Goal: Task Accomplishment & Management: Manage account settings

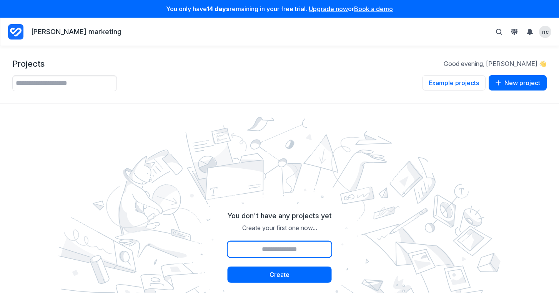
click at [312, 254] on input "Project name" at bounding box center [279, 250] width 104 height 16
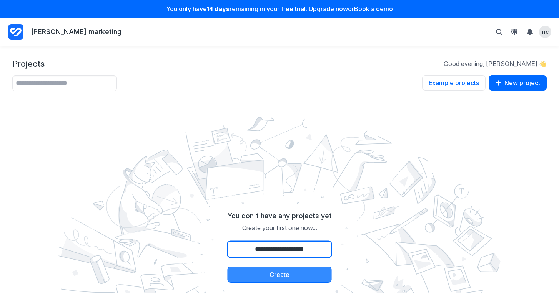
type input "**********"
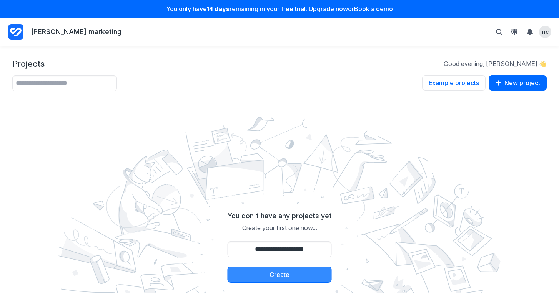
click at [293, 275] on button "Create" at bounding box center [279, 275] width 104 height 16
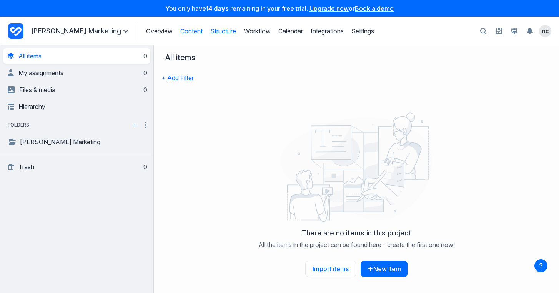
click at [211, 34] on link "Structure" at bounding box center [223, 31] width 26 height 8
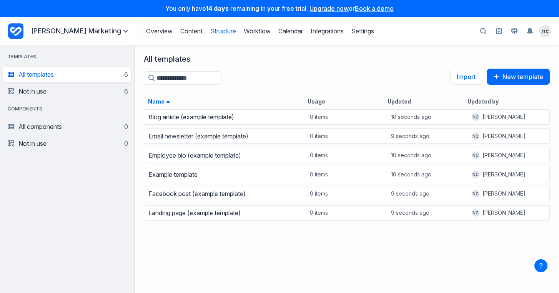
scroll to position [179, 418]
click at [522, 74] on button "New template" at bounding box center [517, 77] width 63 height 16
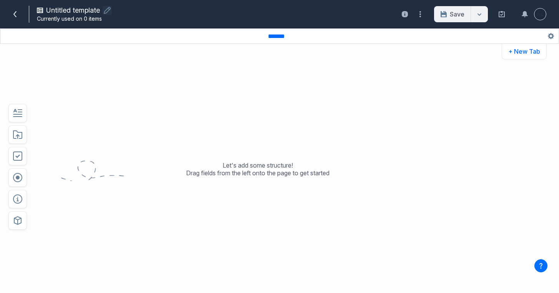
click at [108, 6] on button "button" at bounding box center [107, 10] width 9 height 9
type input "*********"
click at [437, 14] on button "Save" at bounding box center [452, 14] width 37 height 16
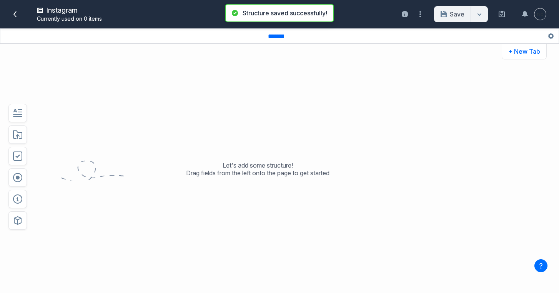
click at [437, 14] on div "Save Save & close" at bounding box center [461, 14] width 54 height 16
click at [11, 13] on span at bounding box center [15, 14] width 12 height 12
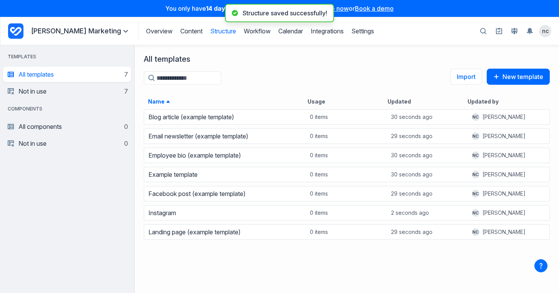
scroll to position [179, 418]
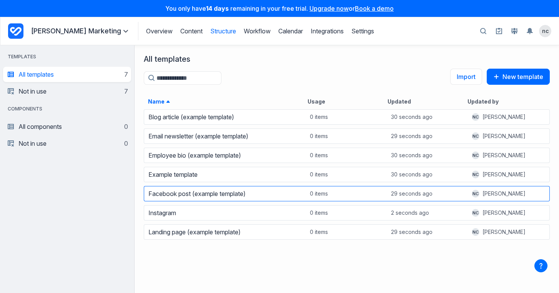
click at [271, 201] on div "Facebook post (example template)" at bounding box center [225, 193] width 162 height 15
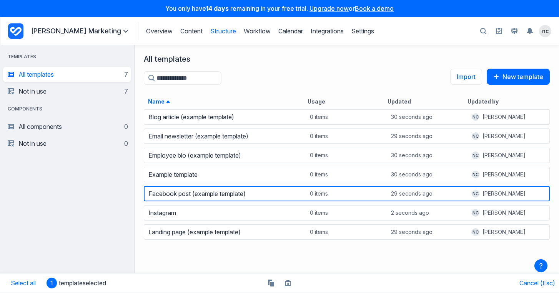
click at [268, 197] on div "Facebook post (example template)" at bounding box center [224, 194] width 161 height 11
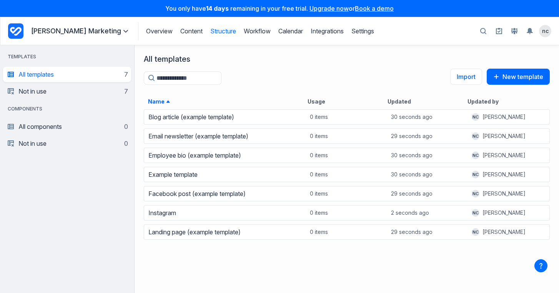
click at [323, 8] on link "Upgrade now" at bounding box center [328, 9] width 39 height 8
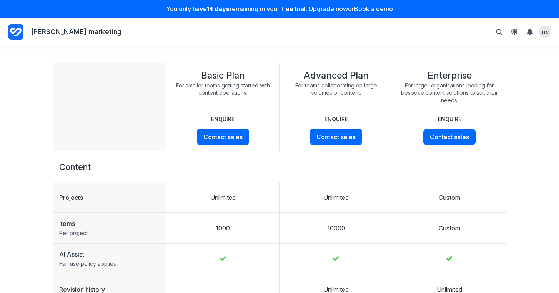
scroll to position [42, 0]
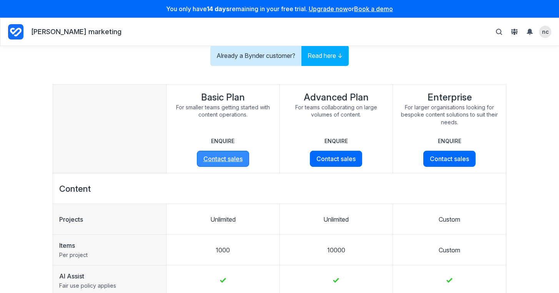
click at [227, 161] on link "Contact sales" at bounding box center [223, 159] width 52 height 16
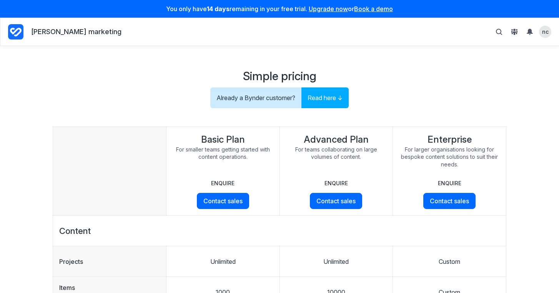
click at [83, 28] on p "noelia cole marketing" at bounding box center [76, 32] width 90 height 10
click at [18, 33] on icon "Project Dashboard" at bounding box center [15, 31] width 15 height 15
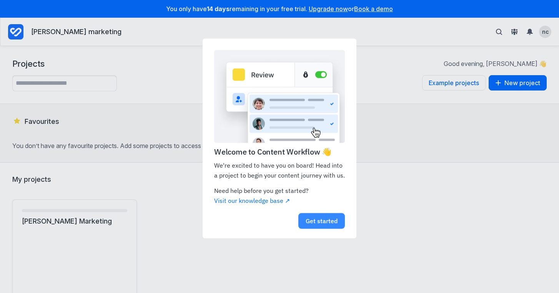
click at [323, 228] on link "Get started" at bounding box center [321, 222] width 46 height 16
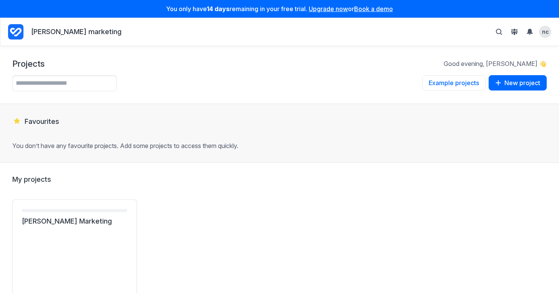
click at [76, 32] on p "noelia cole marketing" at bounding box center [76, 32] width 90 height 10
click at [24, 31] on div "noelia cole marketing" at bounding box center [64, 32] width 113 height 18
click at [14, 34] on icon "Project Dashboard" at bounding box center [15, 31] width 15 height 15
click at [46, 217] on link "Noelia Cole Marketing" at bounding box center [74, 221] width 105 height 9
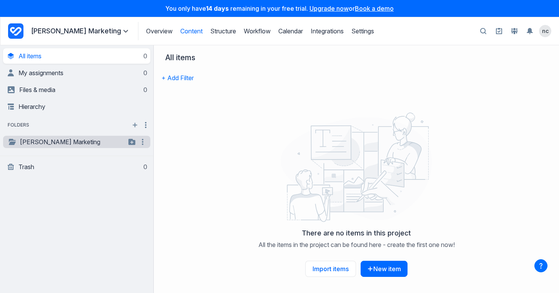
click at [96, 142] on link "[PERSON_NAME] Marketing" at bounding box center [67, 142] width 118 height 9
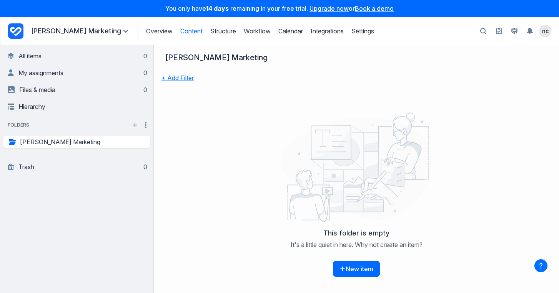
click at [182, 78] on button "+ Add Filter" at bounding box center [177, 78] width 32 height 16
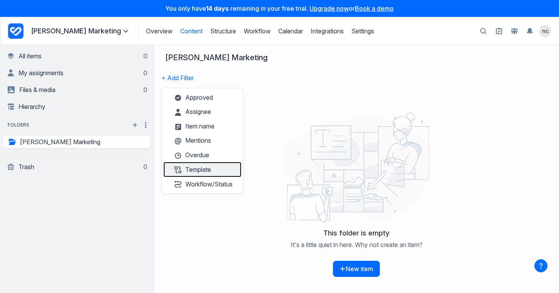
click at [216, 167] on button "Template" at bounding box center [202, 169] width 77 height 15
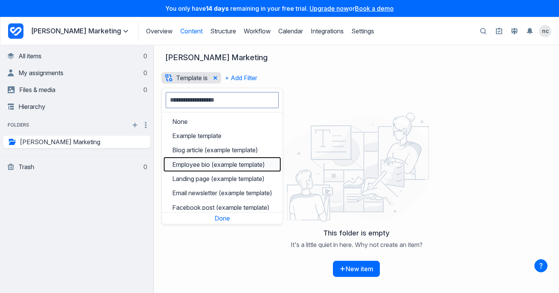
click at [216, 167] on span "Employee bio (example template)" at bounding box center [218, 165] width 93 height 8
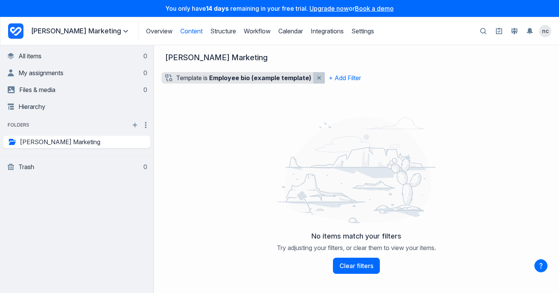
click at [318, 80] on icon "Remove template filter" at bounding box center [319, 78] width 4 height 4
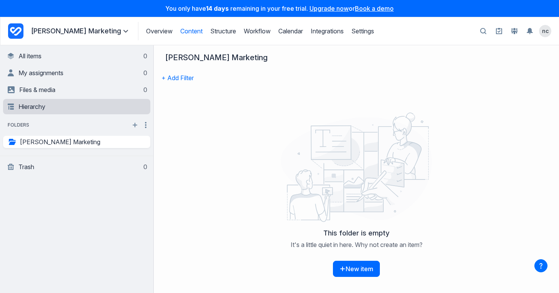
click at [78, 106] on link "Hierarchy" at bounding box center [77, 106] width 139 height 15
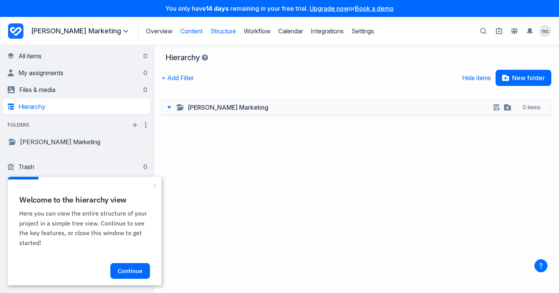
click at [213, 28] on link "Structure" at bounding box center [223, 31] width 26 height 8
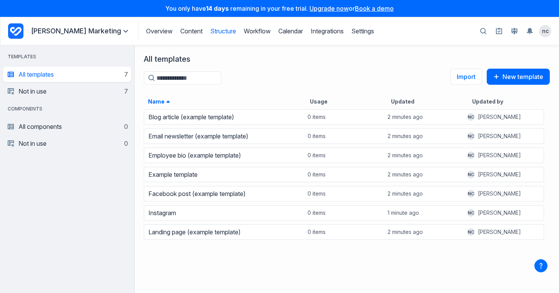
scroll to position [6, 6]
click at [244, 29] on link "Workflow" at bounding box center [257, 31] width 27 height 8
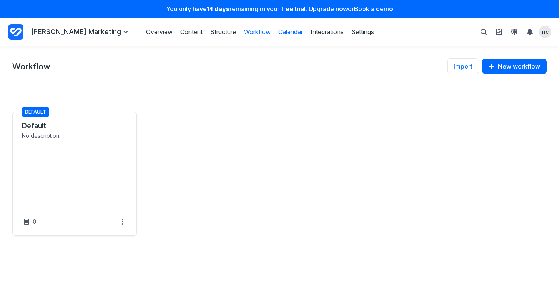
click at [278, 30] on link "Calendar" at bounding box center [290, 32] width 25 height 8
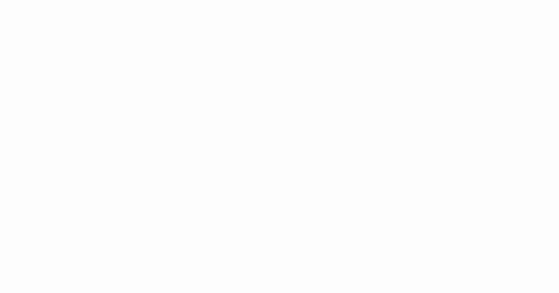
click at [176, 0] on html at bounding box center [279, 0] width 559 height 0
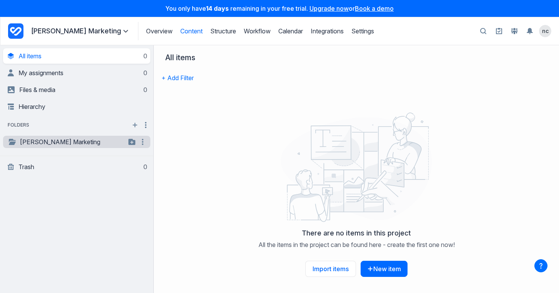
click at [112, 147] on div "**********" at bounding box center [76, 142] width 147 height 12
click at [114, 143] on link "[PERSON_NAME] Marketing" at bounding box center [67, 142] width 118 height 9
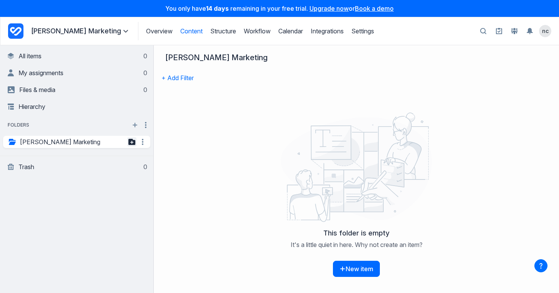
click at [131, 143] on icon "button" at bounding box center [131, 142] width 7 height 6
type input "*********"
click at [96, 161] on div "Folder name *********" at bounding box center [55, 156] width 81 height 12
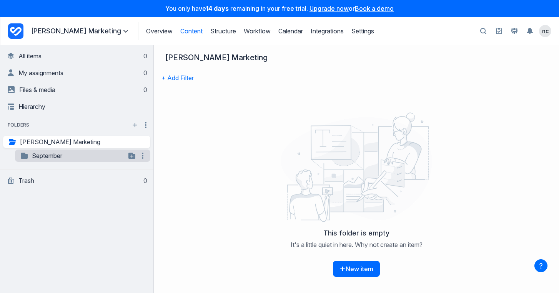
click at [57, 159] on link "September" at bounding box center [73, 155] width 106 height 9
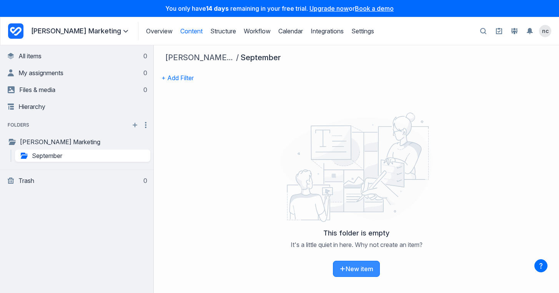
click at [360, 268] on button "New item" at bounding box center [356, 269] width 47 height 16
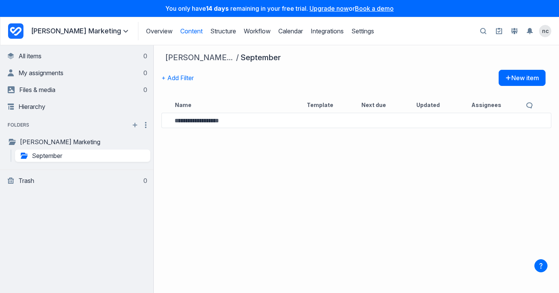
type input "*"
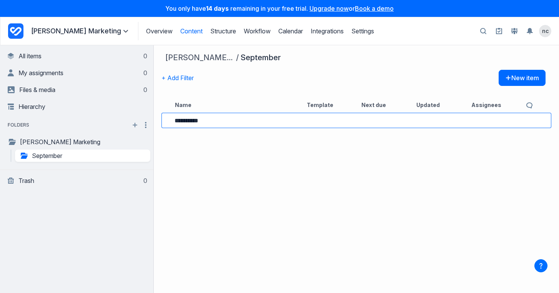
type input "*********"
click at [224, 119] on link "September" at bounding box center [209, 120] width 30 height 9
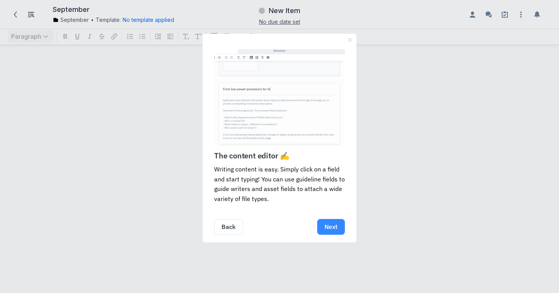
click at [338, 234] on link "Next" at bounding box center [331, 227] width 28 height 16
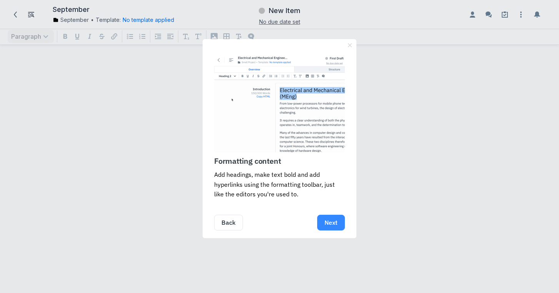
click at [333, 225] on link "Next" at bounding box center [331, 223] width 28 height 16
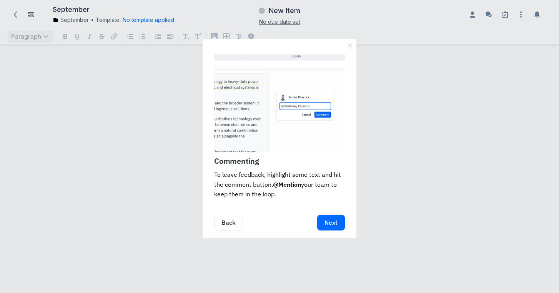
click at [333, 225] on link "Next" at bounding box center [331, 223] width 28 height 16
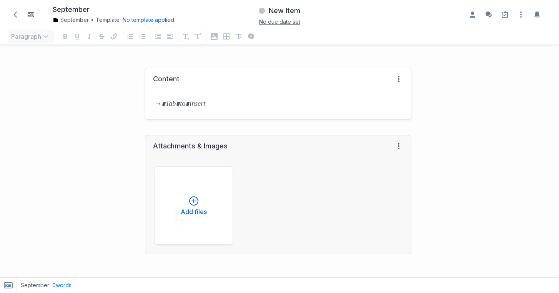
click at [196, 105] on p at bounding box center [277, 104] width 247 height 11
click at [14, 13] on icon at bounding box center [15, 15] width 6 height 6
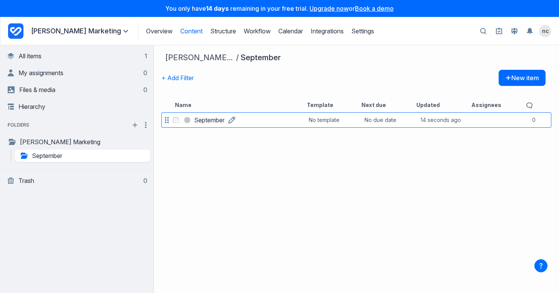
click at [224, 120] on link "September" at bounding box center [209, 120] width 30 height 9
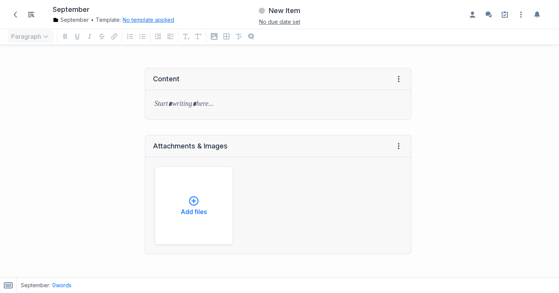
click at [135, 21] on button "No template applied" at bounding box center [148, 20] width 51 height 8
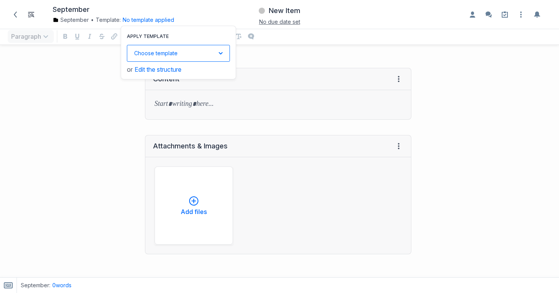
click at [150, 53] on button "Choose template Down icon" at bounding box center [178, 53] width 103 height 17
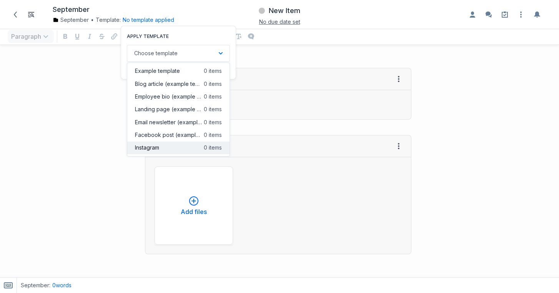
click at [158, 145] on span "Instagram" at bounding box center [147, 148] width 24 height 8
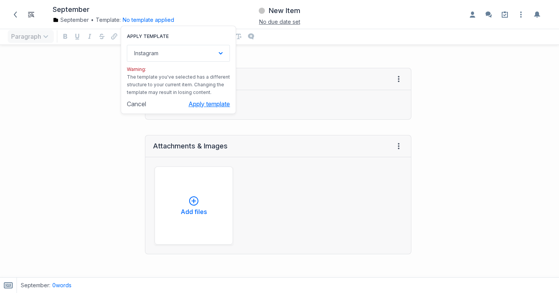
click at [188, 104] on button "Apply template" at bounding box center [208, 104] width 41 height 8
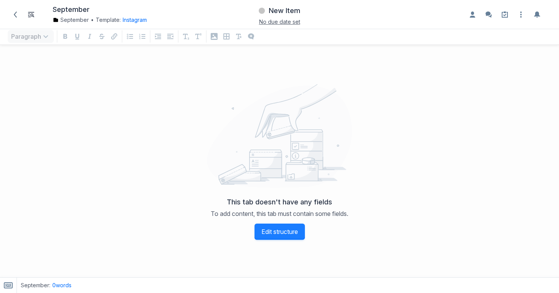
click at [272, 238] on link "Edit structure" at bounding box center [279, 232] width 50 height 16
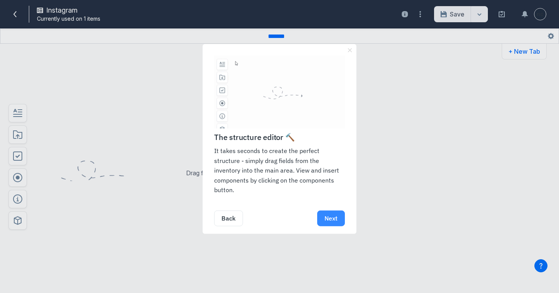
click at [340, 219] on link "Next" at bounding box center [331, 219] width 28 height 16
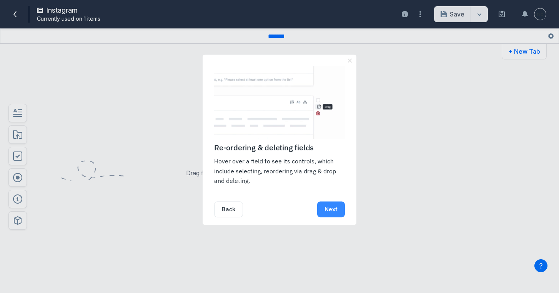
click at [334, 213] on link "Next" at bounding box center [331, 210] width 28 height 16
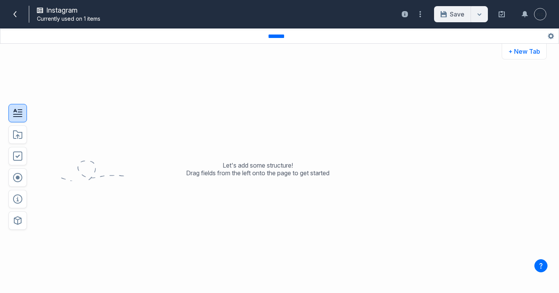
click at [16, 113] on icon "button" at bounding box center [17, 113] width 9 height 9
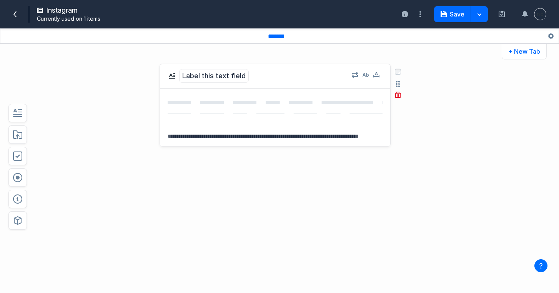
click at [209, 72] on button "Label this text field" at bounding box center [214, 76] width 70 height 14
click at [23, 135] on button "button" at bounding box center [17, 135] width 18 height 18
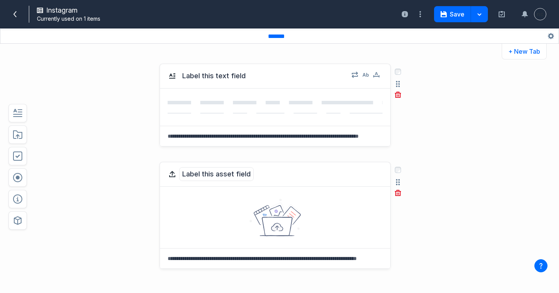
click at [212, 180] on button "Label this asset field" at bounding box center [216, 174] width 75 height 14
type textarea "***"
click at [20, 220] on icon "button" at bounding box center [17, 220] width 9 height 9
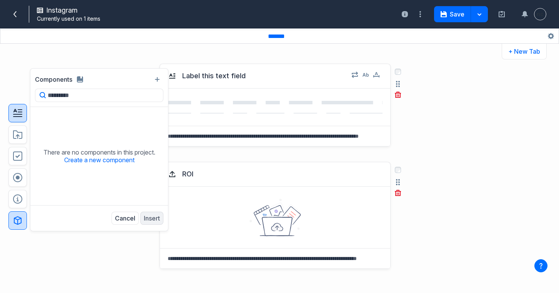
click at [22, 116] on icon "button" at bounding box center [17, 113] width 9 height 9
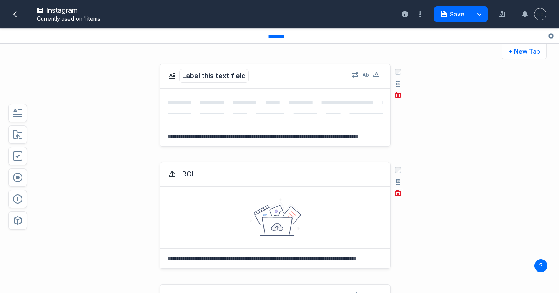
click at [224, 77] on button "Label this text field" at bounding box center [214, 76] width 70 height 14
click at [318, 103] on icon at bounding box center [274, 107] width 215 height 13
click at [242, 80] on button "Label this text field" at bounding box center [214, 76] width 70 height 14
type textarea "********"
click at [254, 107] on icon at bounding box center [274, 107] width 215 height 13
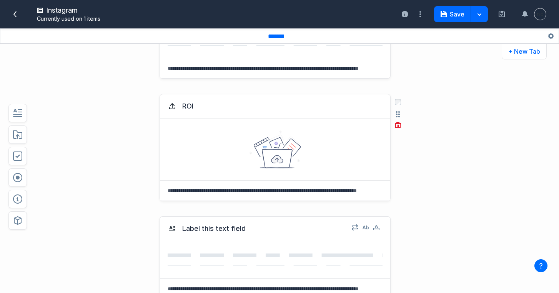
scroll to position [66, 0]
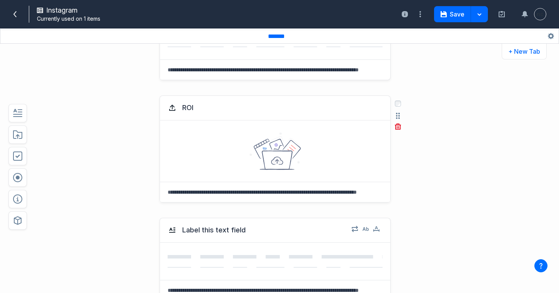
click at [262, 154] on icon at bounding box center [277, 160] width 31 height 19
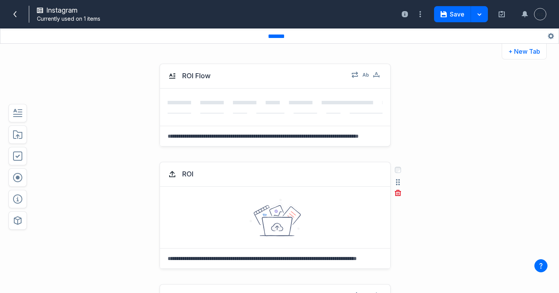
scroll to position [0, 0]
click at [243, 101] on icon at bounding box center [297, 108] width 261 height 15
click at [249, 138] on textarea at bounding box center [273, 136] width 227 height 20
click at [398, 195] on button "button" at bounding box center [397, 193] width 9 height 9
click at [406, 227] on button "Delete" at bounding box center [412, 227] width 25 height 12
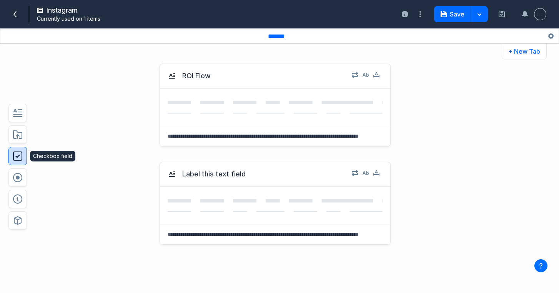
click at [25, 162] on button "button" at bounding box center [17, 156] width 18 height 18
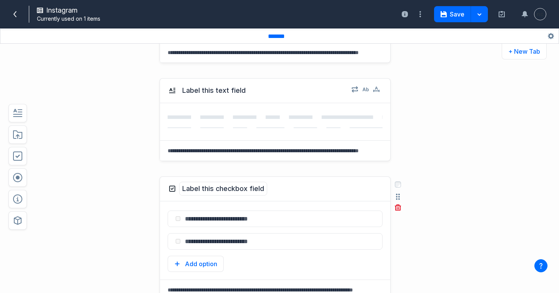
scroll to position [102, 0]
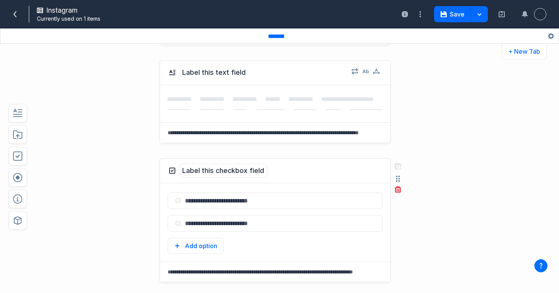
click at [237, 176] on button "Label this checkbox field" at bounding box center [223, 171] width 88 height 14
click at [237, 176] on textarea "**********" at bounding box center [222, 171] width 87 height 14
type textarea "**********"
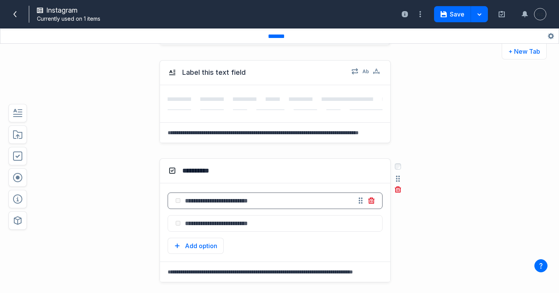
click at [234, 198] on input "text" at bounding box center [265, 201] width 171 height 16
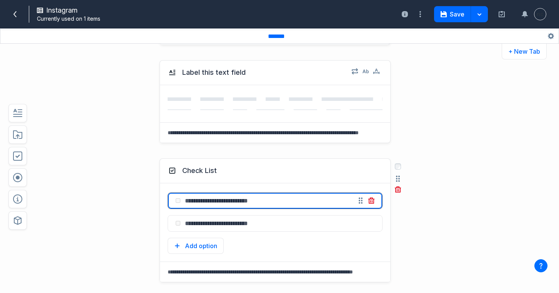
click at [234, 198] on input "text" at bounding box center [265, 201] width 171 height 16
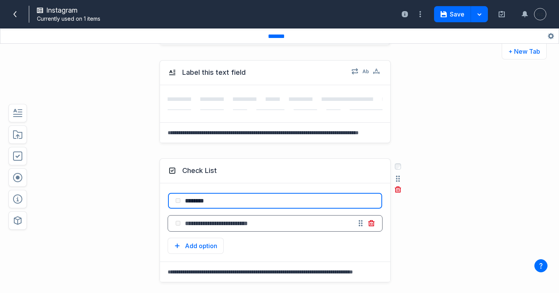
type input "*******"
click at [257, 221] on input "text" at bounding box center [265, 224] width 171 height 16
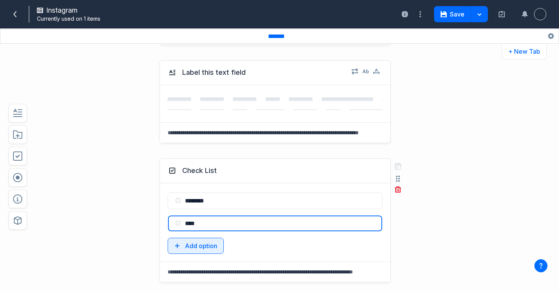
type input "****"
click at [215, 246] on button "Add option" at bounding box center [195, 246] width 56 height 16
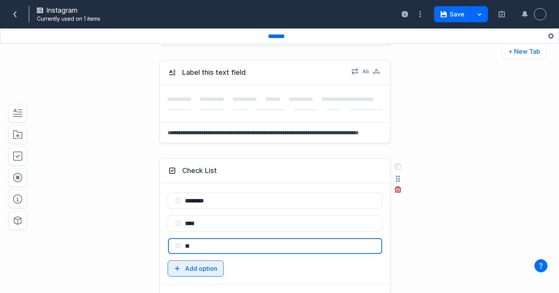
type input "*"
type input "*******"
click at [492, 214] on div "ROI Flow Select field: ROI Flow Are you sure you want to delete this field? Can…" at bounding box center [279, 169] width 559 height 250
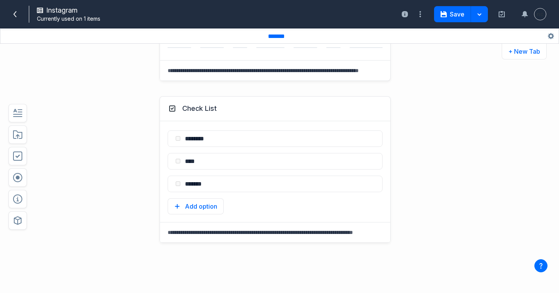
scroll to position [201, 0]
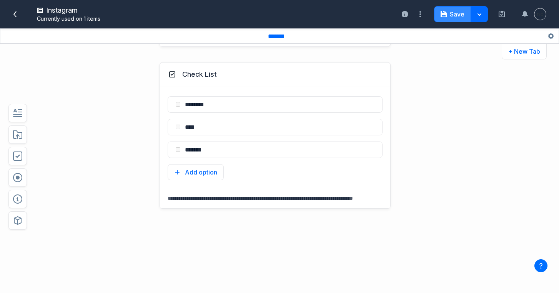
click at [464, 13] on button "Save" at bounding box center [452, 14] width 37 height 16
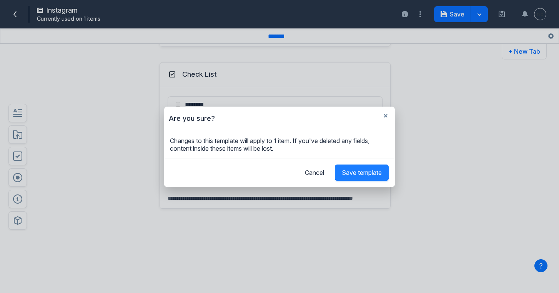
click at [373, 173] on span "Save template" at bounding box center [362, 173] width 40 height 8
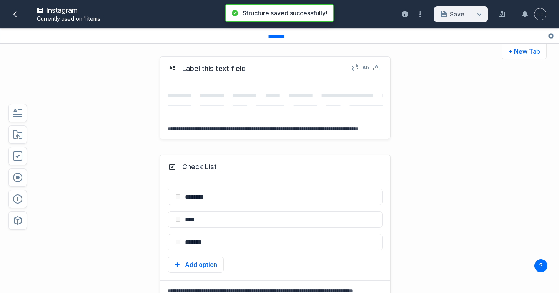
scroll to position [0, 0]
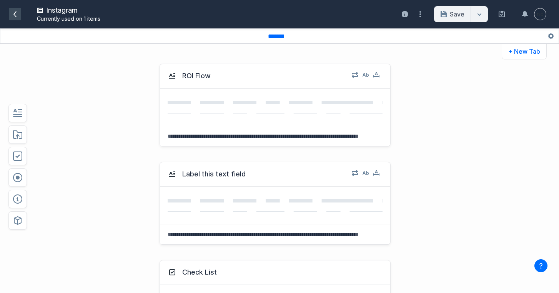
click at [15, 15] on icon at bounding box center [14, 14] width 3 height 6
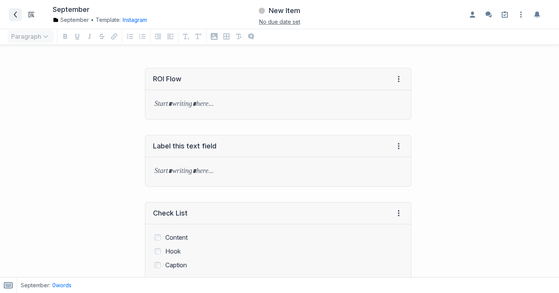
click at [14, 12] on icon at bounding box center [15, 15] width 6 height 6
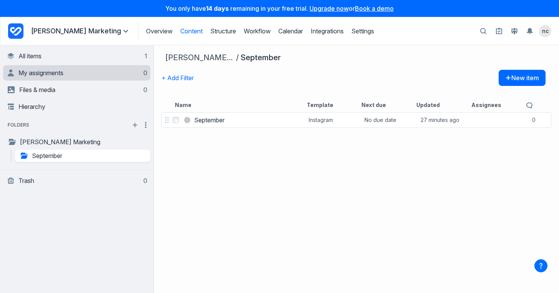
click at [71, 75] on link "My assignments 0" at bounding box center [77, 72] width 139 height 15
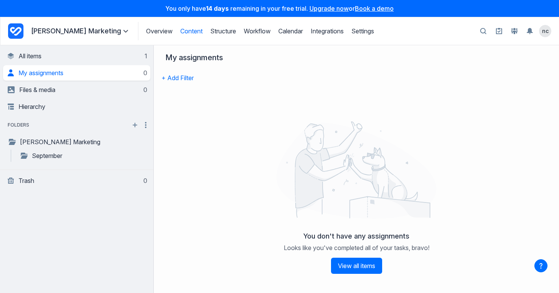
click at [180, 33] on link "Content" at bounding box center [191, 31] width 22 height 8
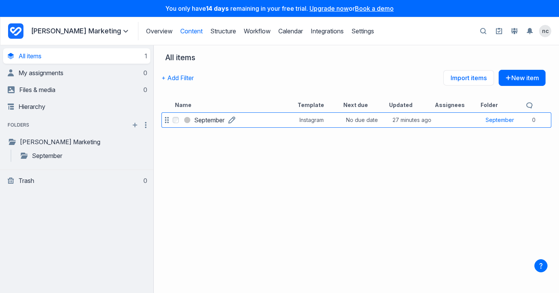
click at [224, 121] on link "September" at bounding box center [209, 120] width 30 height 9
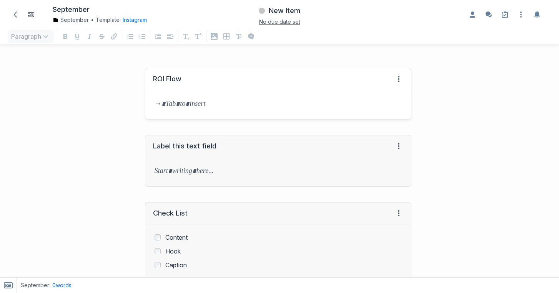
click at [236, 97] on div at bounding box center [278, 104] width 266 height 29
click at [11, 17] on span at bounding box center [15, 14] width 12 height 12
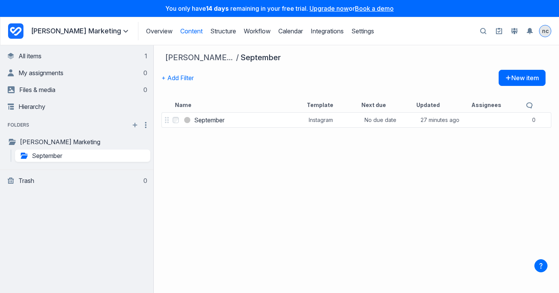
click at [539, 32] on div "nc" at bounding box center [545, 31] width 12 height 12
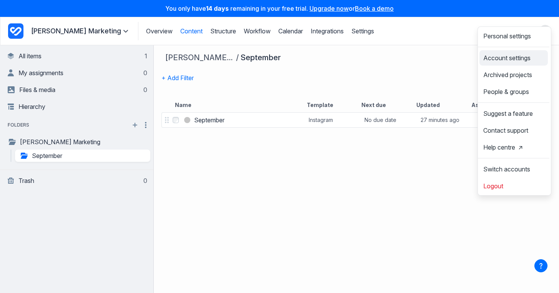
click at [519, 57] on span "Account settings" at bounding box center [506, 58] width 47 height 6
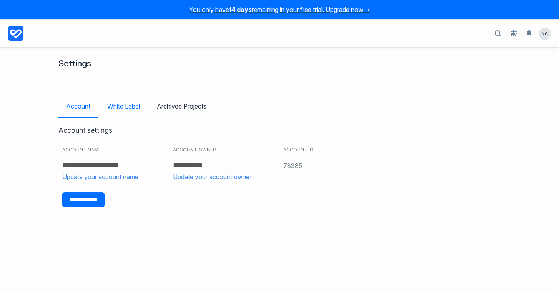
click at [129, 106] on link "White Label" at bounding box center [123, 106] width 48 height 22
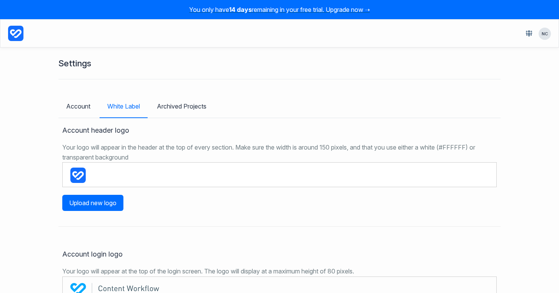
click at [100, 189] on div "Account header logo Your logo will appear in the header at the top of every sec…" at bounding box center [279, 168] width 442 height 85
click at [544, 35] on span "nc" at bounding box center [544, 34] width 12 height 12
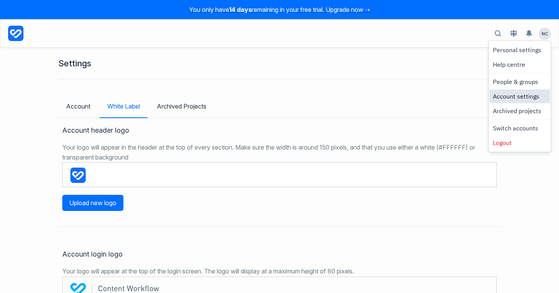
click at [514, 103] on link "Account settings" at bounding box center [519, 99] width 60 height 13
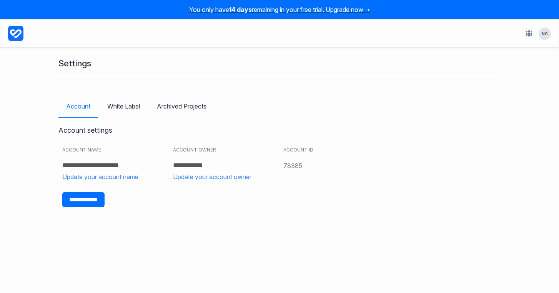
click at [514, 103] on div "**********" at bounding box center [279, 171] width 559 height 246
